Goal: Task Accomplishment & Management: Manage account settings

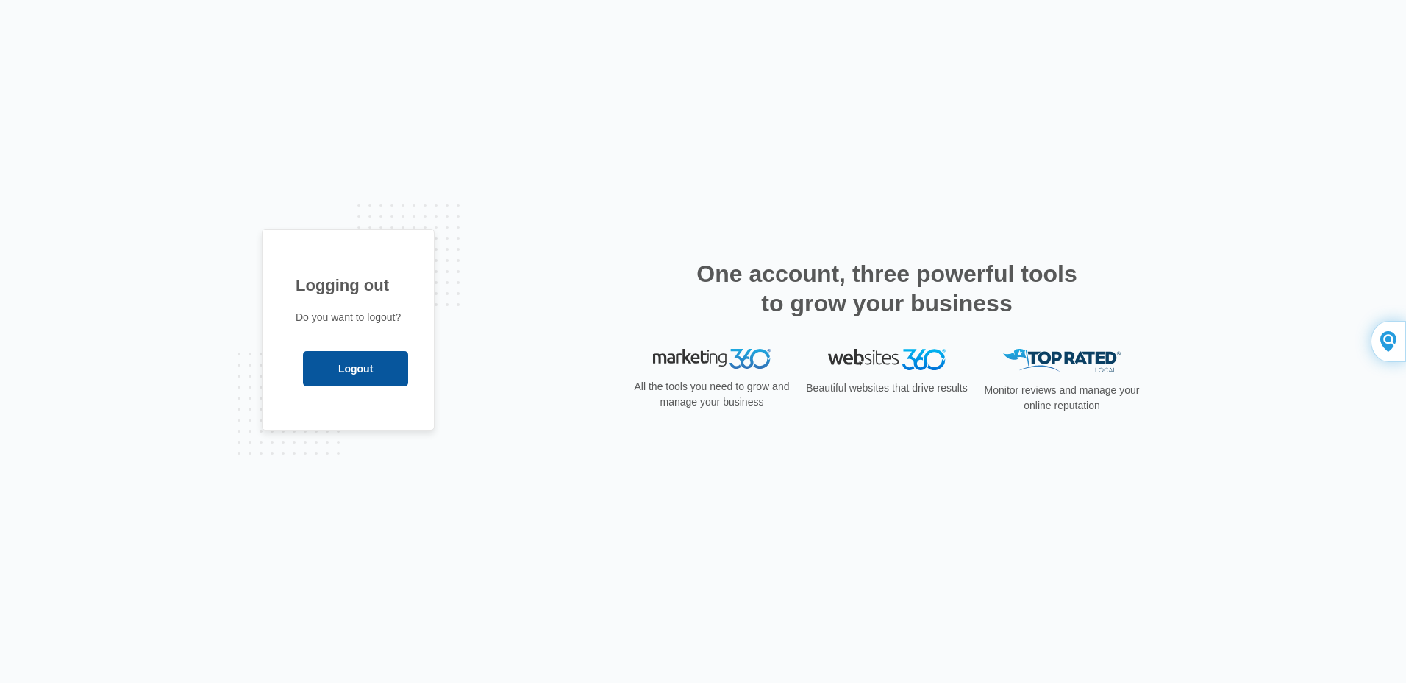
click at [382, 374] on input "Logout" at bounding box center [355, 368] width 105 height 35
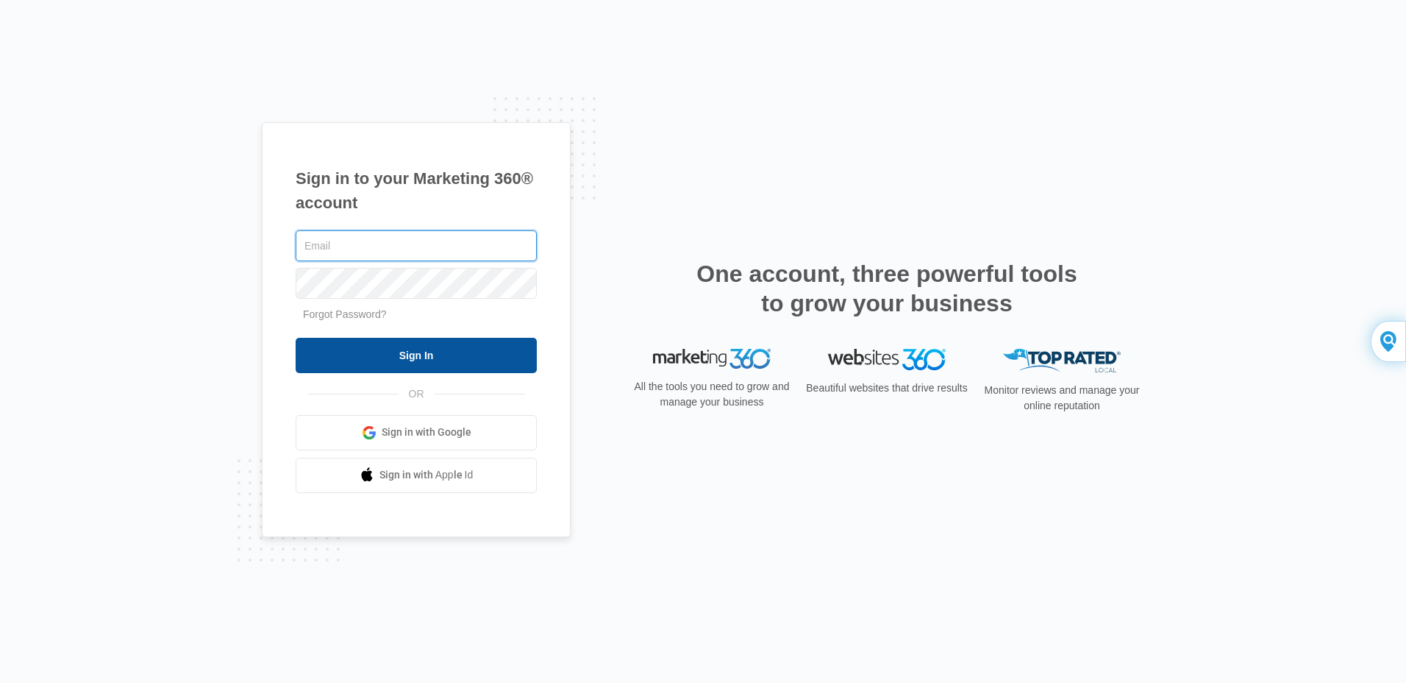
type input "[EMAIL_ADDRESS][DOMAIN_NAME]"
click at [415, 351] on input "Sign In" at bounding box center [416, 355] width 241 height 35
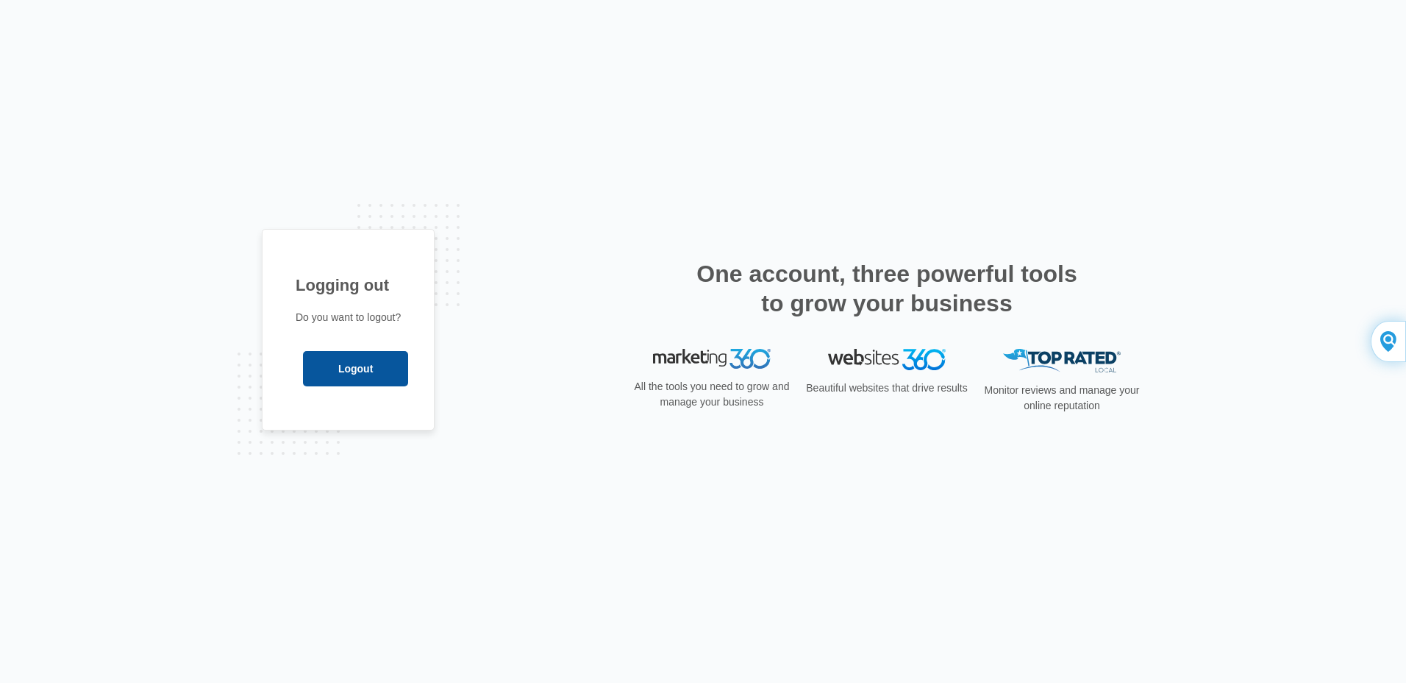
click at [355, 368] on input "Logout" at bounding box center [355, 368] width 105 height 35
